Goal: Information Seeking & Learning: Learn about a topic

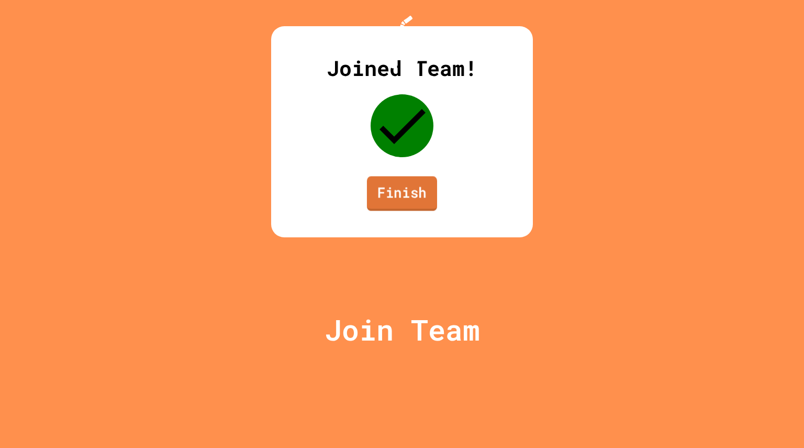
click at [386, 210] on link "Finish" at bounding box center [402, 193] width 70 height 35
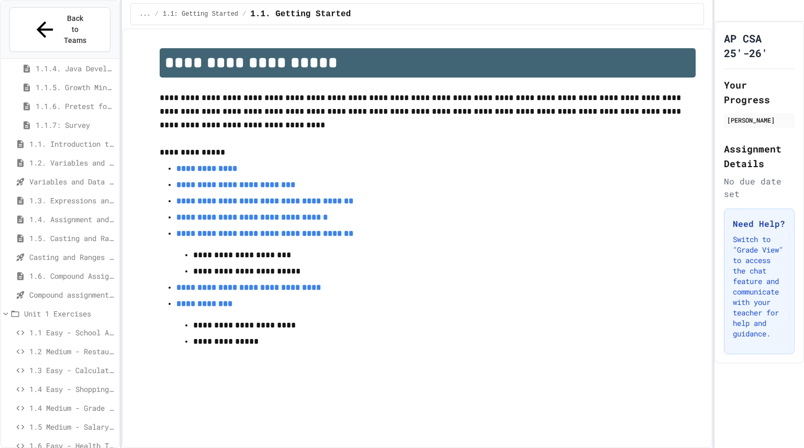
scroll to position [109, 0]
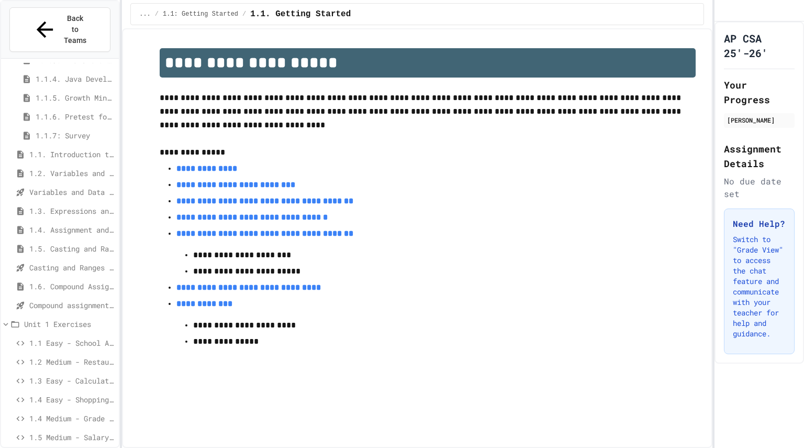
click at [69, 299] on span "Compound assignment operators - Quiz" at bounding box center [71, 304] width 85 height 11
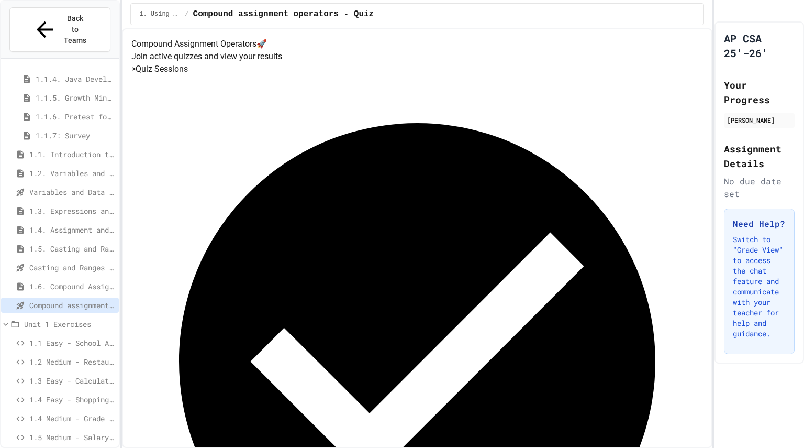
scroll to position [135, 0]
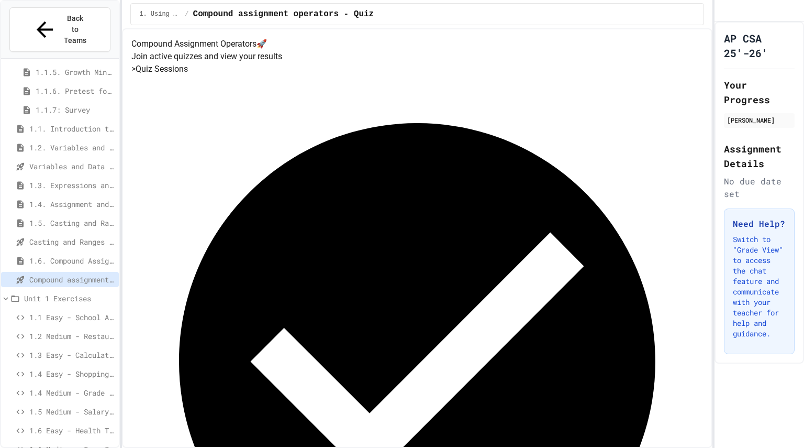
click at [85, 443] on span "1.6 Medium - Game Score Tracker" at bounding box center [71, 448] width 85 height 11
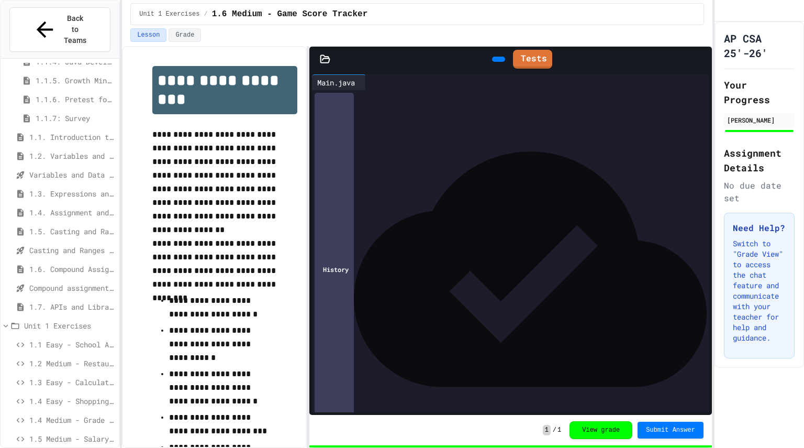
click at [55, 207] on span "1.4. Assignment and Input" at bounding box center [71, 212] width 85 height 11
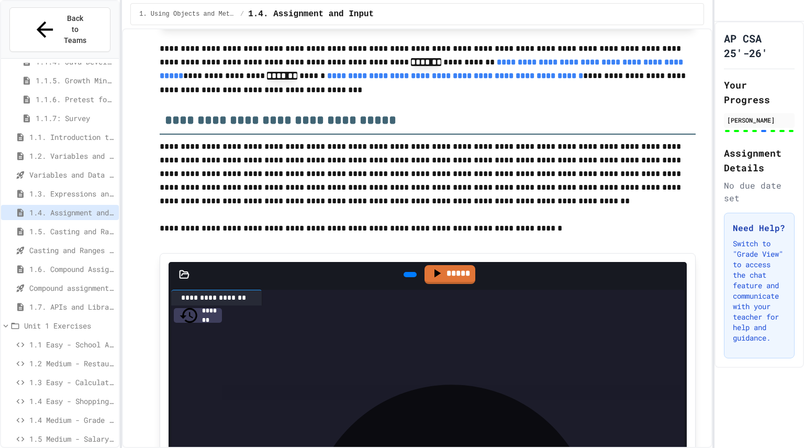
scroll to position [3800, 0]
click at [79, 188] on span "1.3. Expressions and Output [New]" at bounding box center [71, 193] width 85 height 11
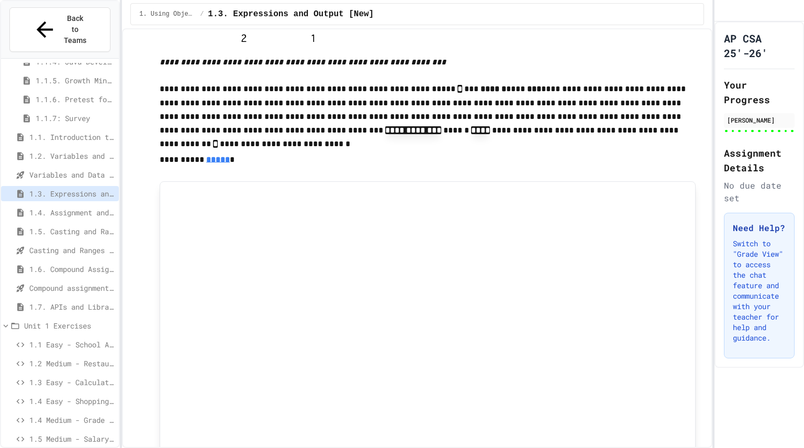
scroll to position [537, 0]
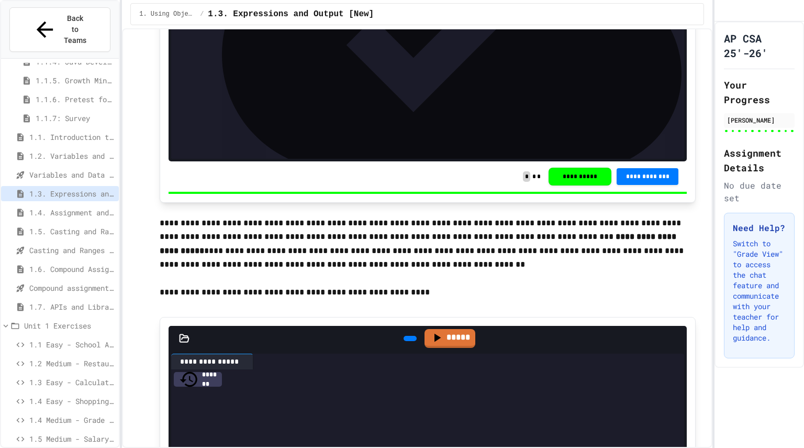
click at [442, 266] on p "**********" at bounding box center [428, 243] width 536 height 55
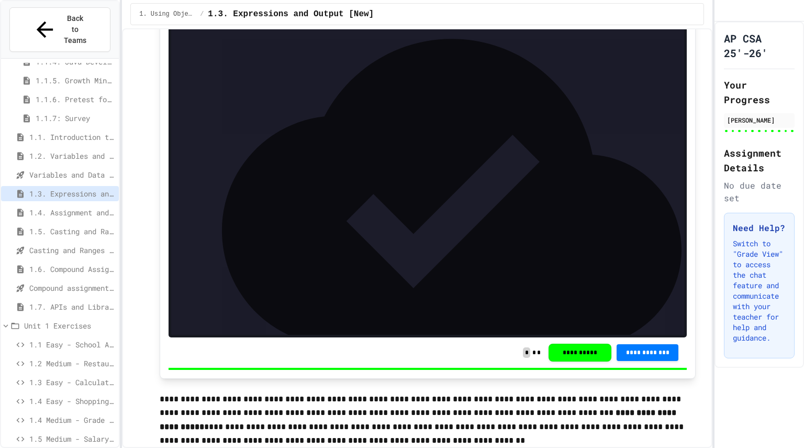
scroll to position [359, 0]
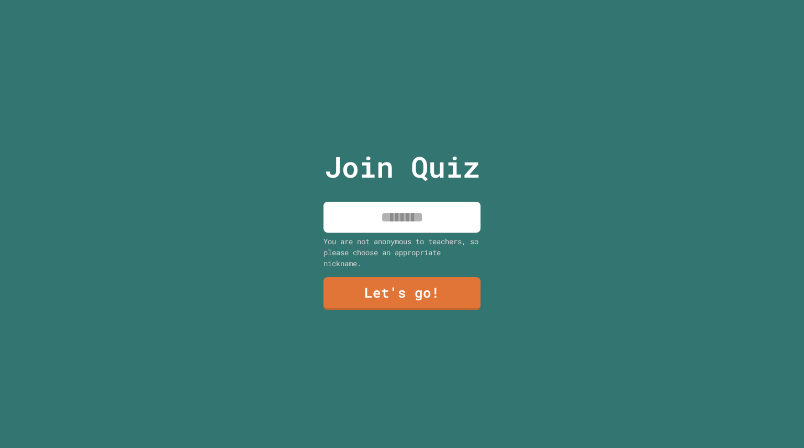
click at [384, 202] on input at bounding box center [402, 217] width 157 height 31
type input "******"
click at [437, 284] on link "Let's go!" at bounding box center [402, 292] width 159 height 35
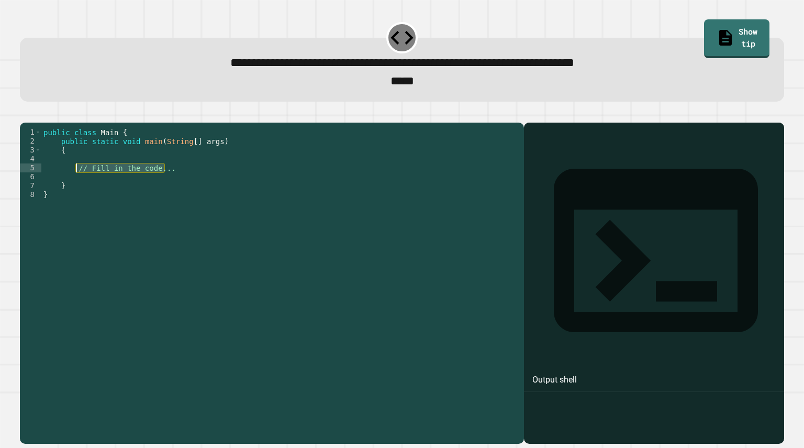
drag, startPoint x: 164, startPoint y: 185, endPoint x: 74, endPoint y: 182, distance: 90.1
click at [74, 182] on div "public class Main { public static void main ( String [ ] args ) { // Fill in th…" at bounding box center [279, 270] width 477 height 285
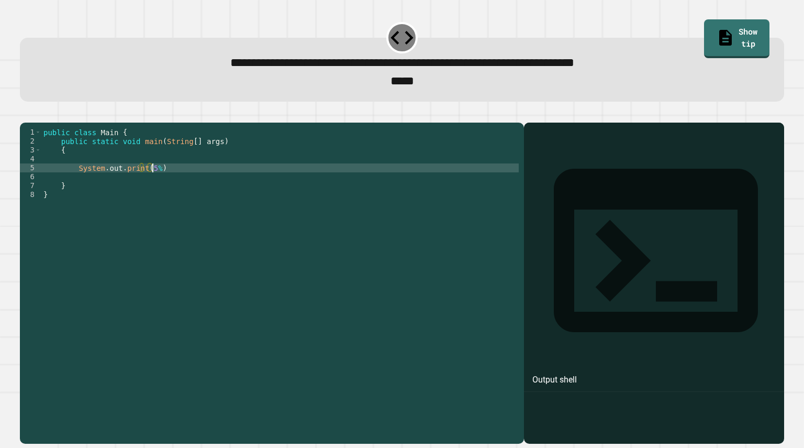
scroll to position [0, 7]
click at [170, 188] on div "public class Main { public static void main ( String [ ] args ) { System . out …" at bounding box center [279, 270] width 477 height 285
type textarea "**********"
click at [25, 114] on icon "button" at bounding box center [25, 114] width 0 height 0
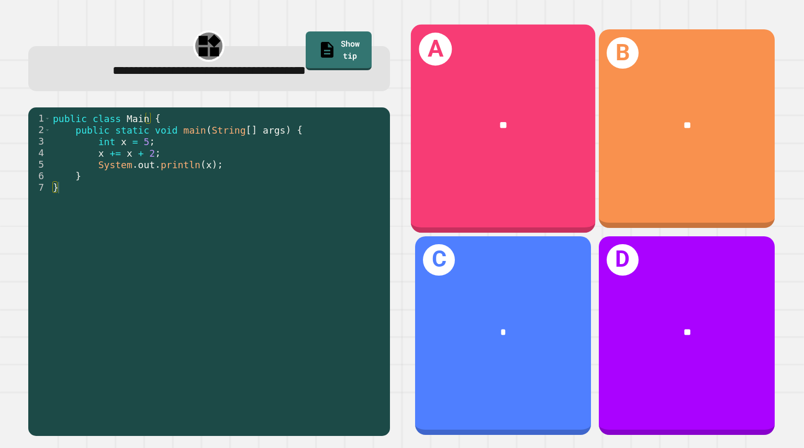
click at [441, 125] on div "**" at bounding box center [503, 126] width 144 height 16
click at [564, 111] on div "**" at bounding box center [503, 125] width 184 height 55
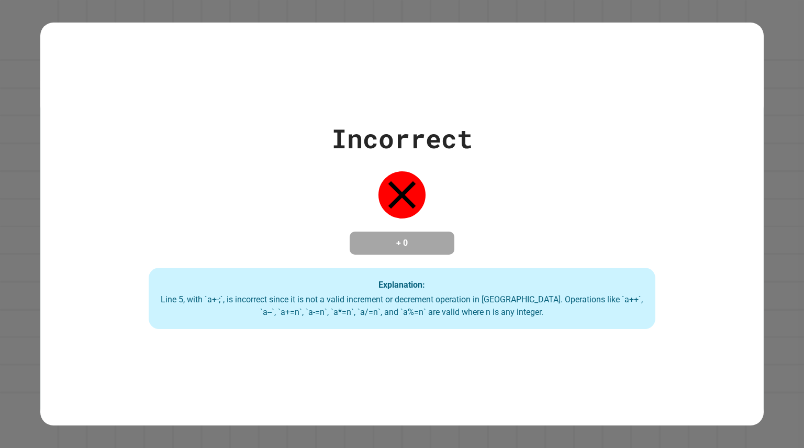
click at [757, 23] on div "Incorrect + 0 Explanation: Line 5, with `a+-;`, is incorrect since it is not a …" at bounding box center [402, 224] width 804 height 448
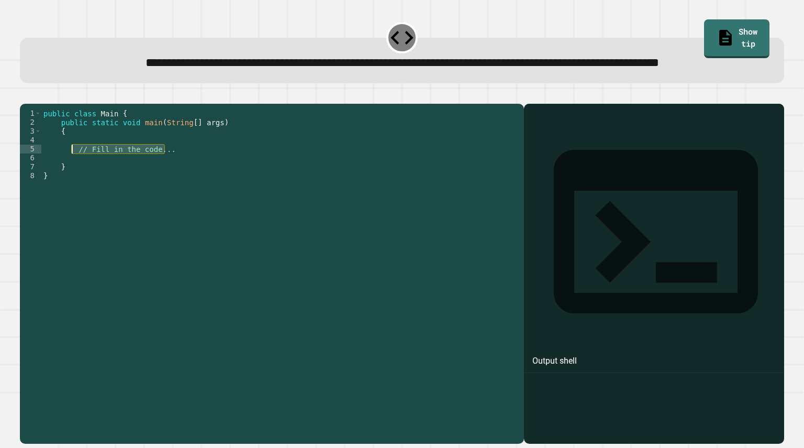
drag, startPoint x: 195, startPoint y: 183, endPoint x: 73, endPoint y: 182, distance: 121.5
click at [73, 182] on div "public class Main { public static void main ( String [ ] args ) { // Fill in th…" at bounding box center [279, 251] width 477 height 285
type textarea "*"
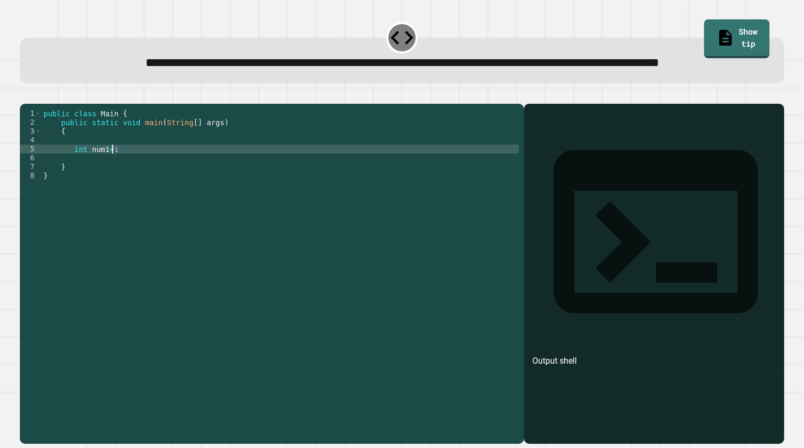
type textarea "**********"
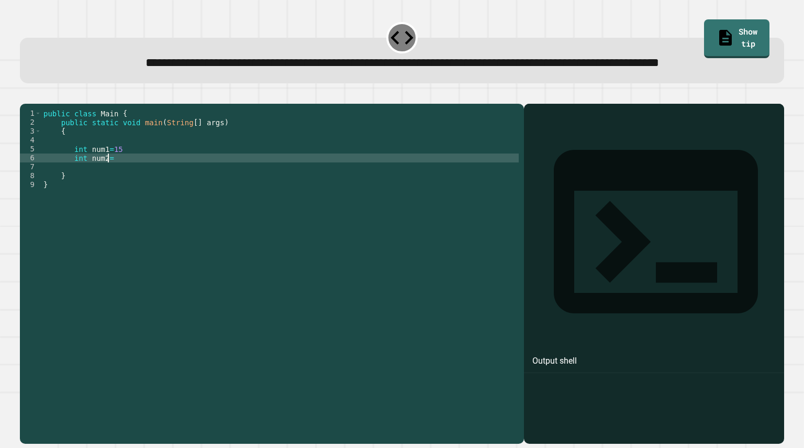
type textarea "**********"
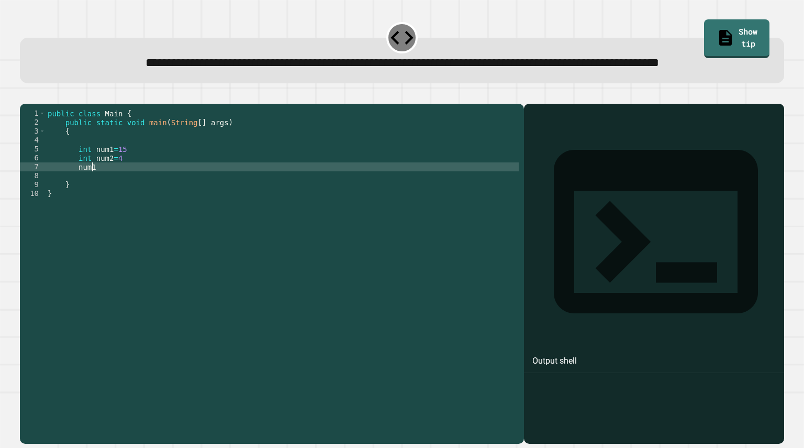
scroll to position [0, 3]
type textarea "*******"
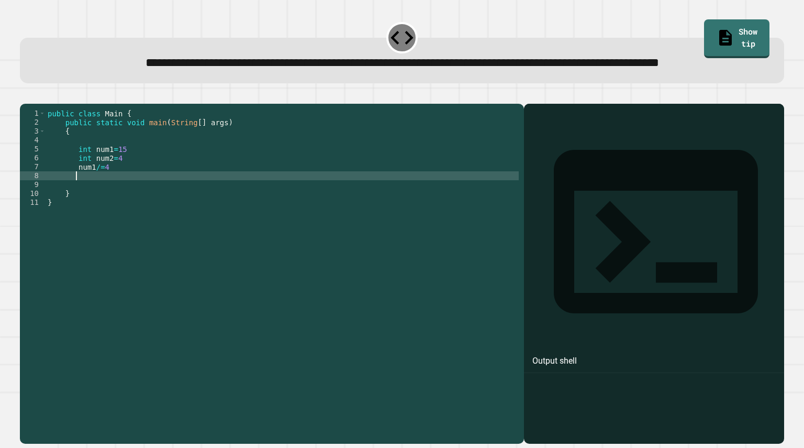
scroll to position [0, 2]
type textarea "*"
click at [25, 95] on icon "button" at bounding box center [25, 95] width 0 height 0
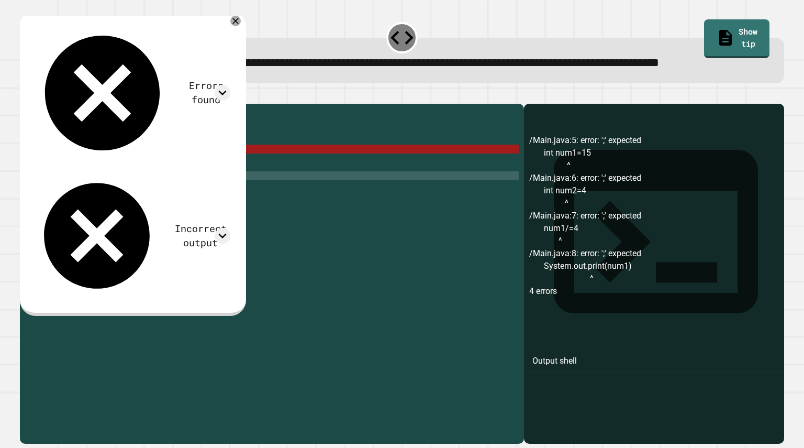
click at [139, 177] on div "public class Main { public static void main ( String [ ] args ) { int num1 = 15…" at bounding box center [282, 251] width 473 height 285
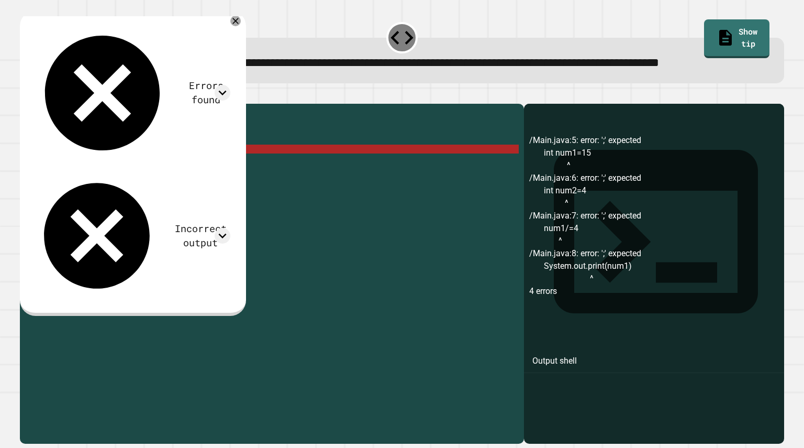
click at [140, 185] on div "public class Main { public static void main ( String [ ] args ) { int num1 = 15…" at bounding box center [282, 251] width 473 height 285
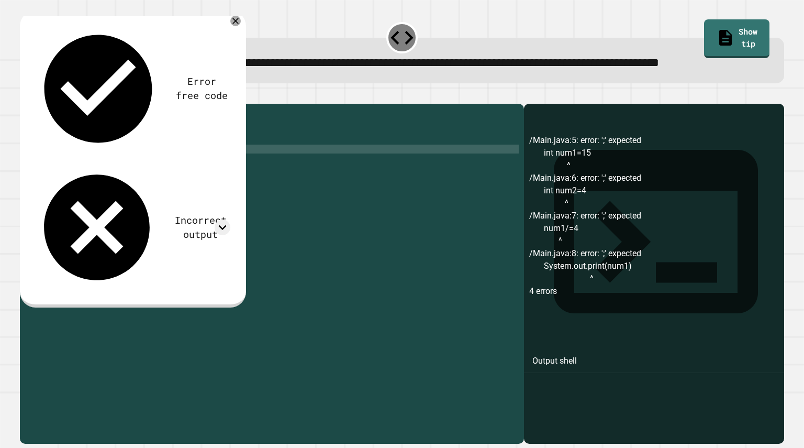
click at [139, 193] on div "public class Main { public static void main ( String [ ] args ) { int num1 = 15…" at bounding box center [282, 251] width 473 height 285
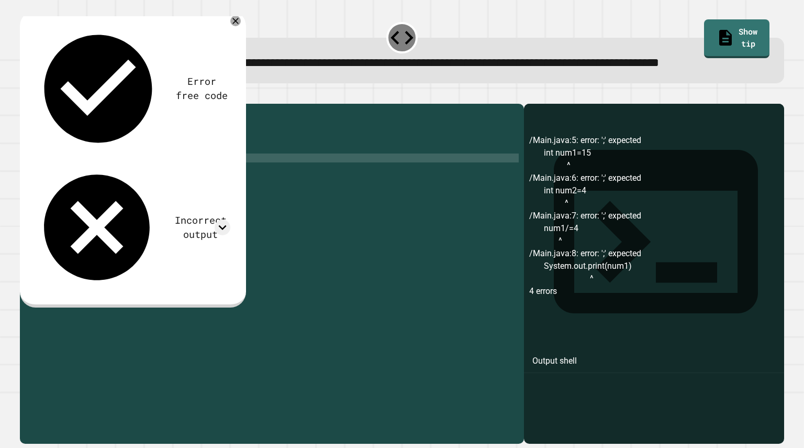
click at [131, 202] on div "public class Main { public static void main ( String [ ] args ) { int num1 = 15…" at bounding box center [282, 251] width 473 height 285
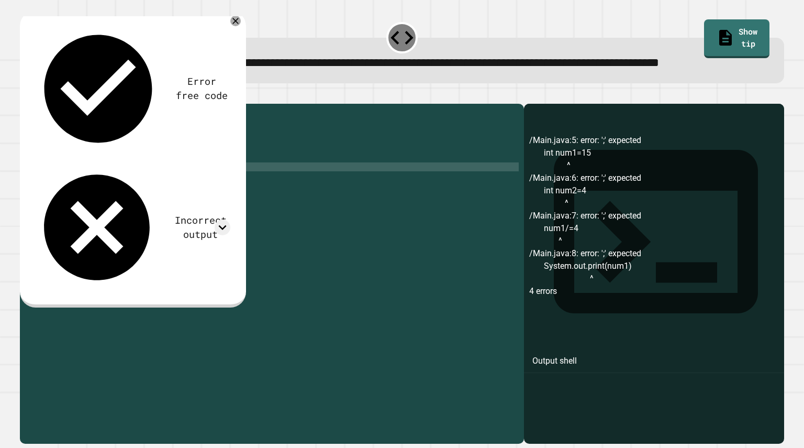
scroll to position [0, 4]
click at [185, 214] on div "public class Main { public static void main ( String [ ] args ) { int num1 = 15…" at bounding box center [282, 251] width 473 height 285
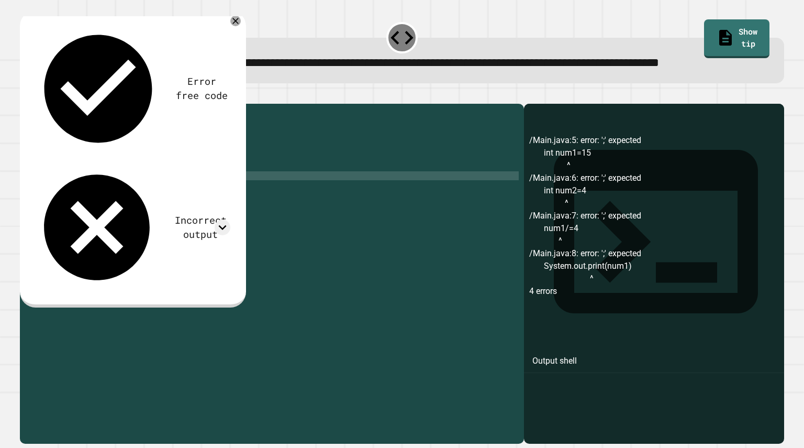
scroll to position [0, 8]
type textarea "**********"
click at [25, 95] on icon "button" at bounding box center [25, 95] width 0 height 0
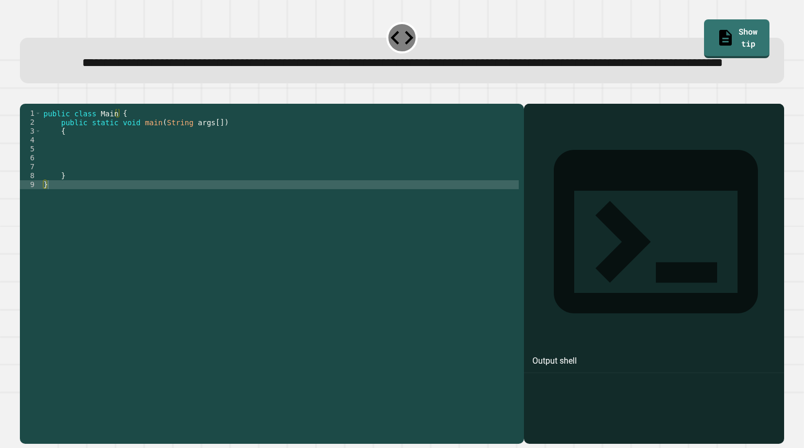
click at [365, 10] on div "**********" at bounding box center [402, 224] width 804 height 448
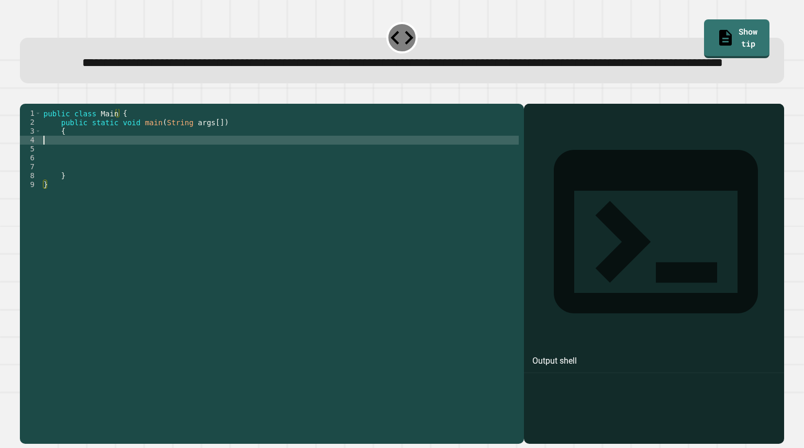
click at [150, 176] on div "public class Main { public static void main ( String args [ ]) { } }" at bounding box center [279, 251] width 477 height 285
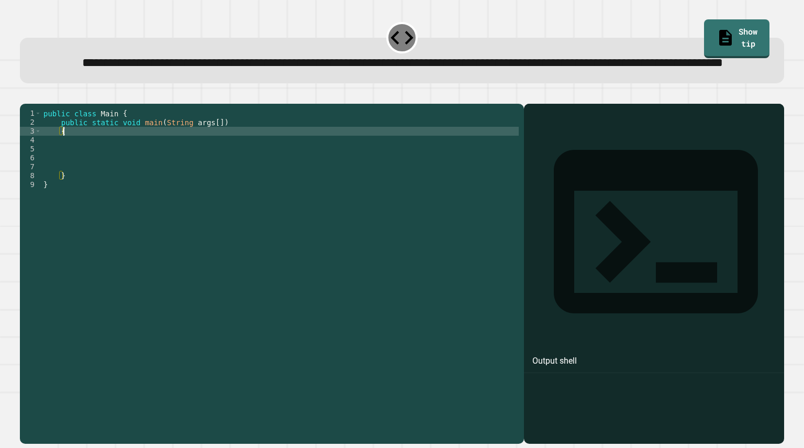
click at [138, 164] on div "public class Main { public static void main ( String args [ ]) { } }" at bounding box center [279, 251] width 477 height 285
type textarea "*"
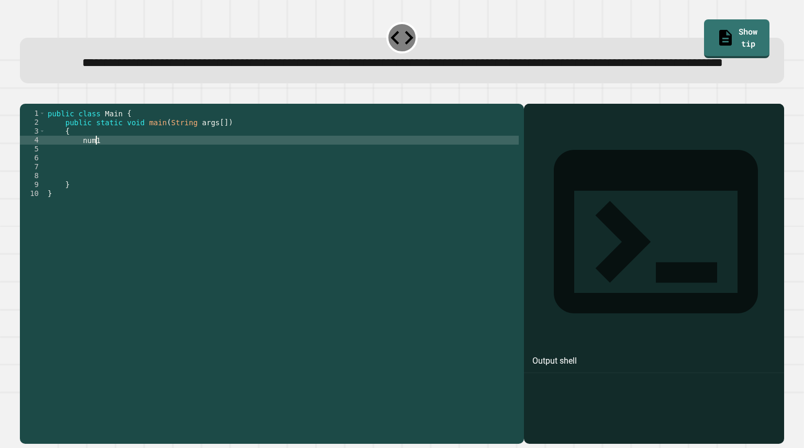
scroll to position [0, 3]
type textarea "*"
type textarea "**********"
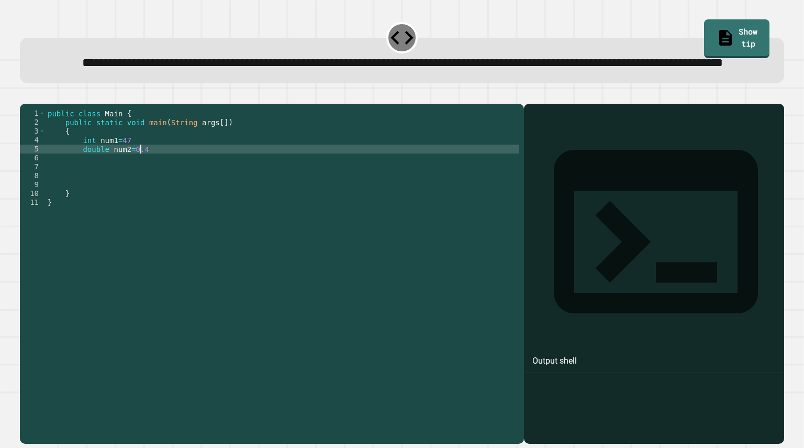
scroll to position [0, 6]
type textarea "**********"
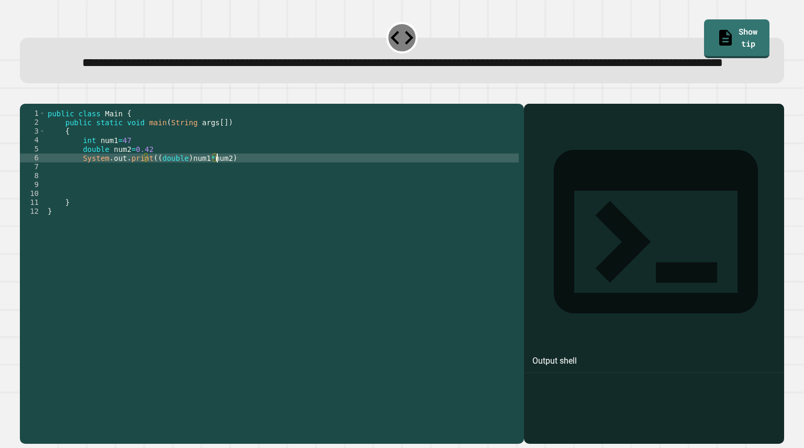
scroll to position [0, 12]
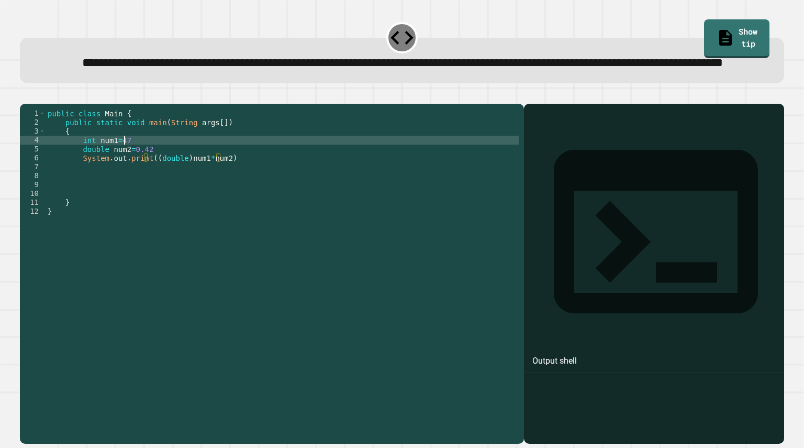
click at [156, 172] on div "public class Main { public static void main ( String args [ ]) { int num1 = 47 …" at bounding box center [282, 251] width 473 height 285
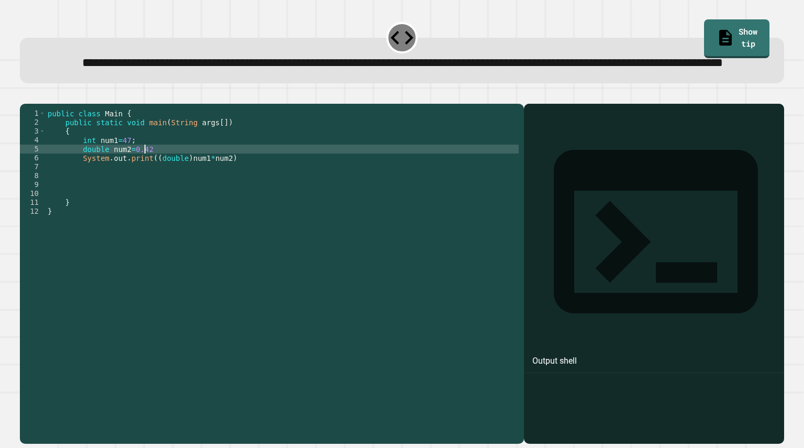
click at [159, 188] on div "public class Main { public static void main ( String args [ ]) { int num1 = 47 …" at bounding box center [282, 251] width 473 height 285
click at [239, 192] on div "public class Main { public static void main ( String args [ ]) { int num1 = 47 …" at bounding box center [282, 251] width 473 height 285
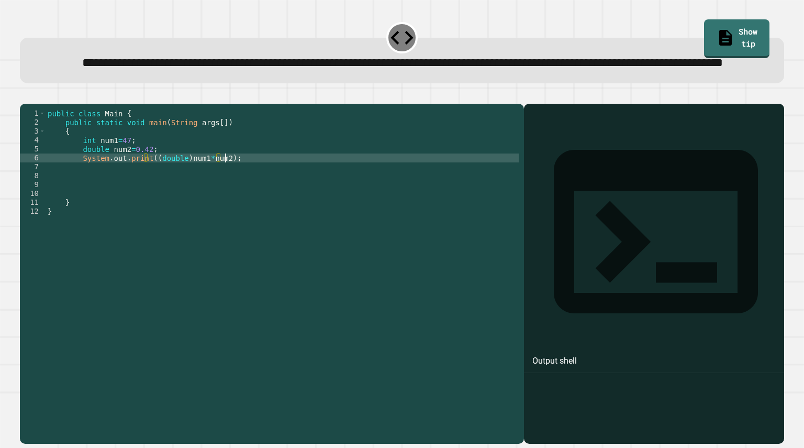
scroll to position [0, 12]
click at [29, 104] on div at bounding box center [402, 97] width 764 height 13
click at [25, 95] on icon "button" at bounding box center [25, 95] width 0 height 0
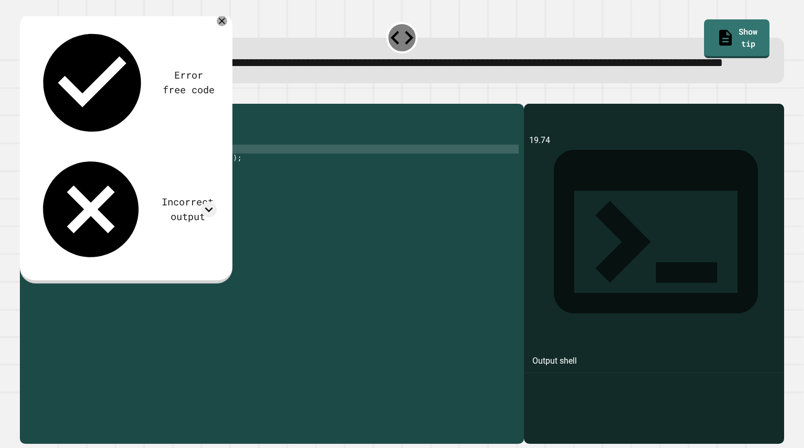
scroll to position [0, 7]
click at [142, 185] on div "public class Main { public static void main ( String args [ ]) { int num1 = 47 …" at bounding box center [282, 251] width 473 height 285
click at [25, 95] on icon "button" at bounding box center [25, 95] width 0 height 0
click at [143, 185] on div "public class Main { public static void main ( String args [ ]) { int num1 = 47 …" at bounding box center [282, 251] width 473 height 285
click at [25, 95] on icon "button" at bounding box center [25, 95] width 0 height 0
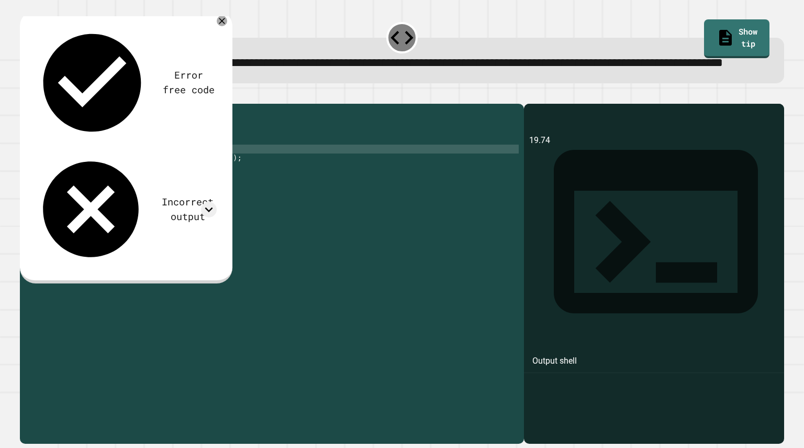
click at [141, 183] on div "public class Main { public static void main ( String args [ ]) { int num1 = 47 …" at bounding box center [282, 251] width 473 height 285
click at [141, 184] on div "public class Main { public static void main ( String args [ ]) { int num1 = 47 …" at bounding box center [282, 251] width 473 height 285
click at [142, 185] on div "public class Main { public static void main ( String args [ ]) { int num1 = 47 …" at bounding box center [282, 251] width 473 height 285
click at [25, 95] on button "button" at bounding box center [25, 95] width 0 height 0
click at [146, 186] on div "public class Main { public static void main ( String args [ ]) { int num1 = 47 …" at bounding box center [282, 251] width 473 height 285
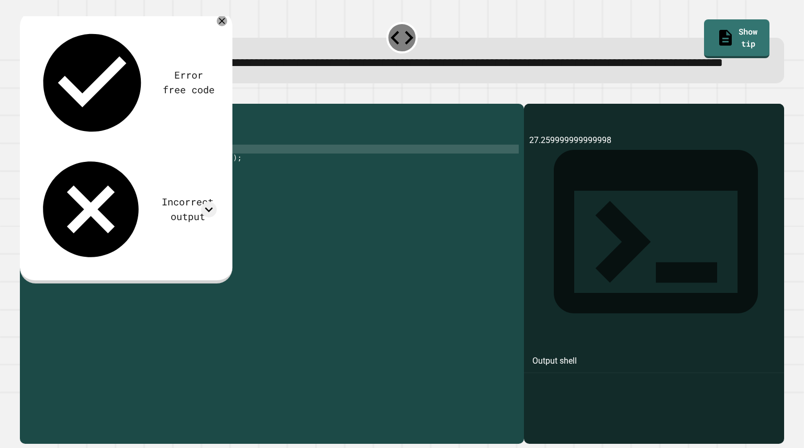
click at [180, 195] on div "public class Main { public static void main ( String args [ ]) { int num1 = 47 …" at bounding box center [282, 251] width 473 height 285
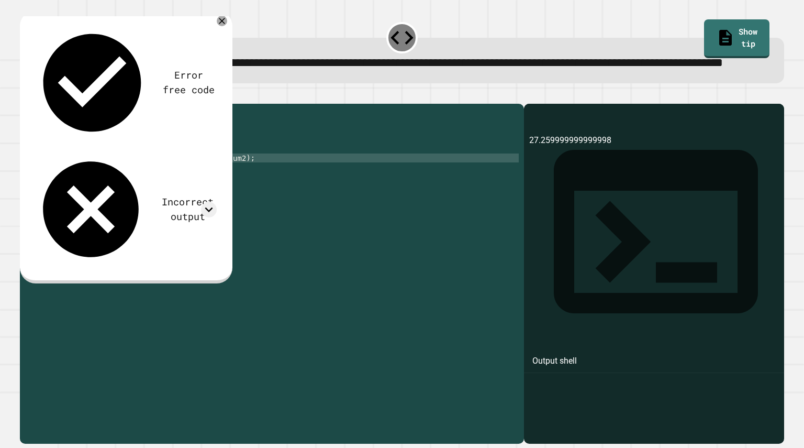
scroll to position [0, 11]
click at [235, 193] on div "public class Main { public static void main ( String args [ ]) { int num1 = 47 …" at bounding box center [282, 251] width 473 height 285
click at [180, 193] on div "public class Main { public static void main ( String args [ ]) { int num1 = 47 …" at bounding box center [282, 251] width 473 height 285
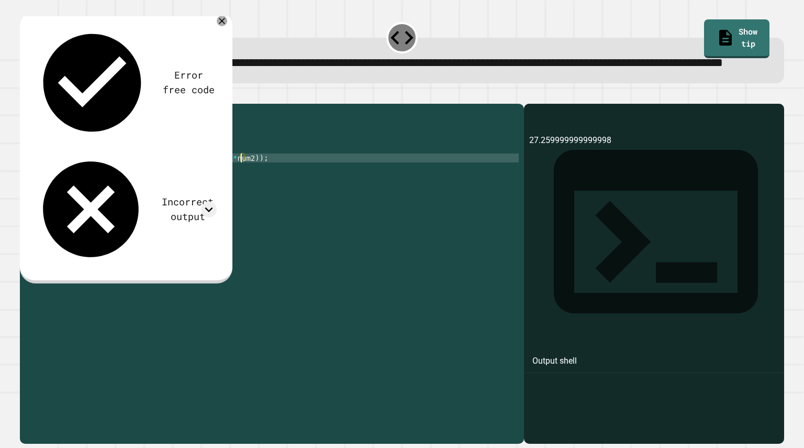
click at [241, 193] on div "public class Main { public static void main ( String args [ ]) { int num1 = 47 …" at bounding box center [282, 251] width 473 height 285
type textarea "**********"
click at [25, 95] on icon "button" at bounding box center [25, 95] width 0 height 0
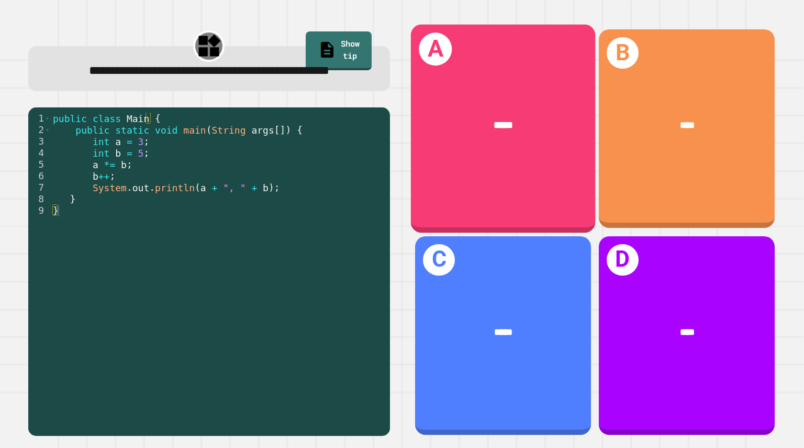
click at [449, 169] on div "A *****" at bounding box center [503, 129] width 184 height 208
